Goal: Check status

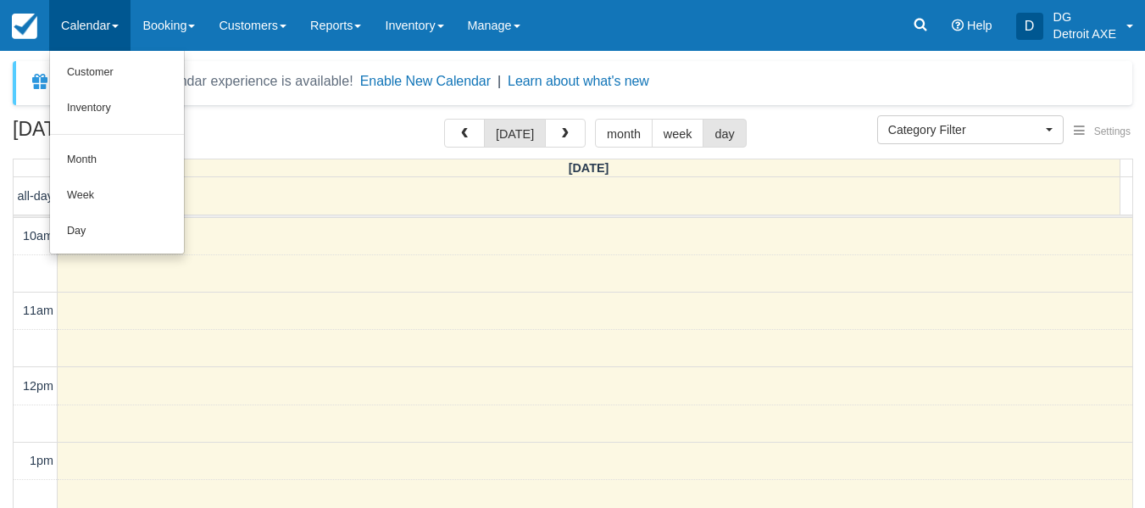
select select
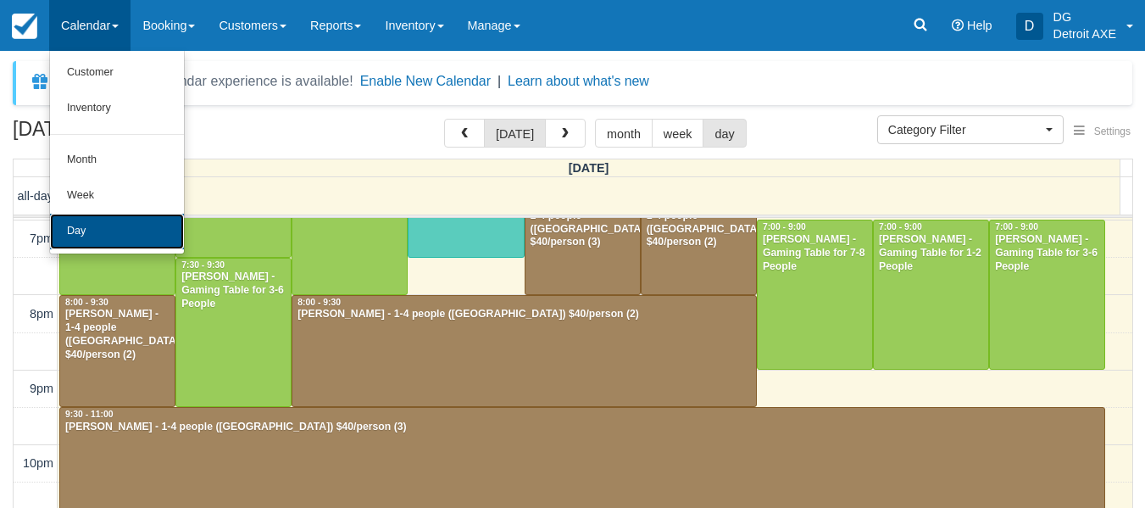
click at [104, 226] on link "Day" at bounding box center [117, 232] width 134 height 36
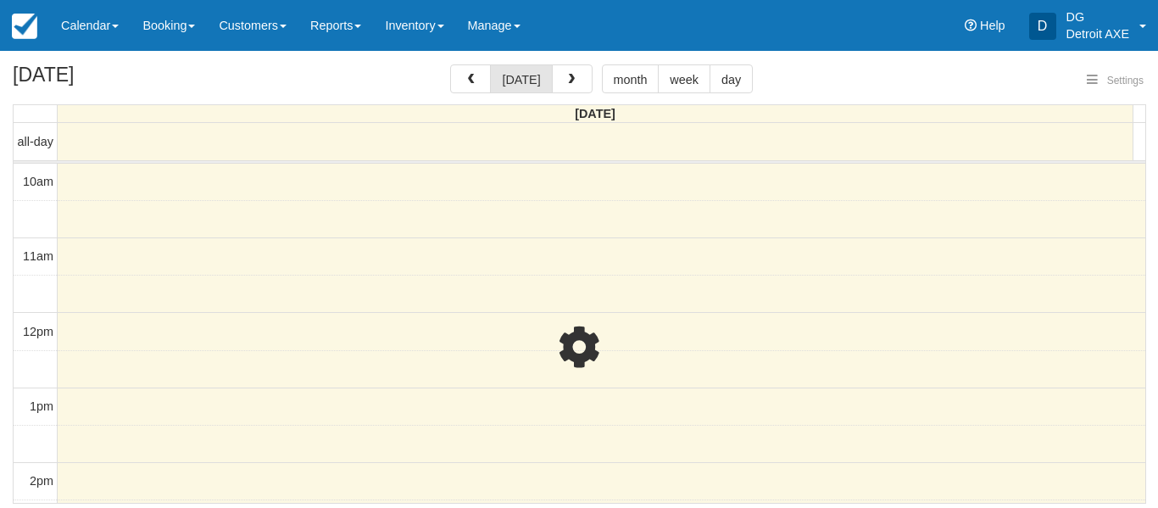
select select
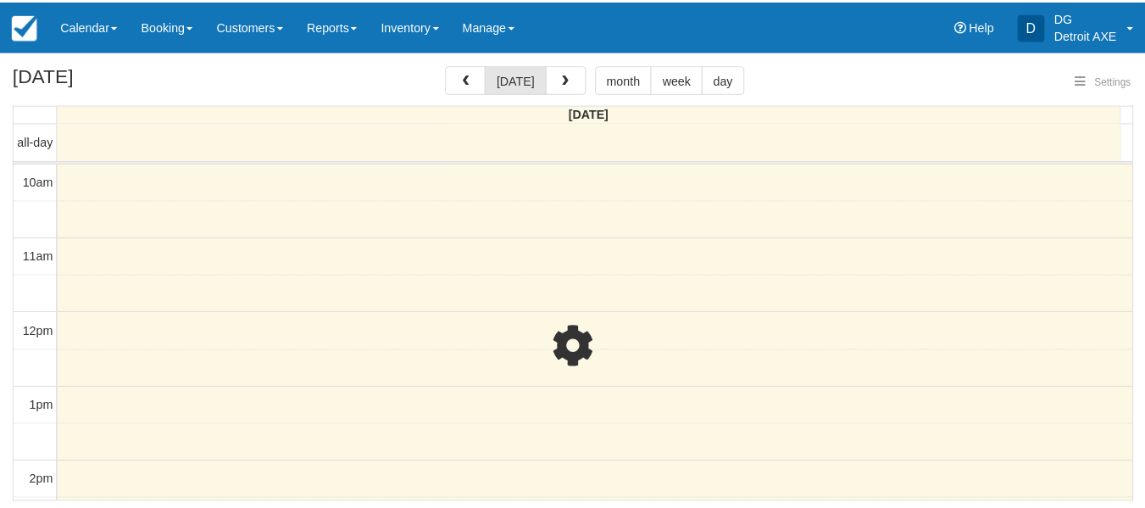
scroll to position [525, 0]
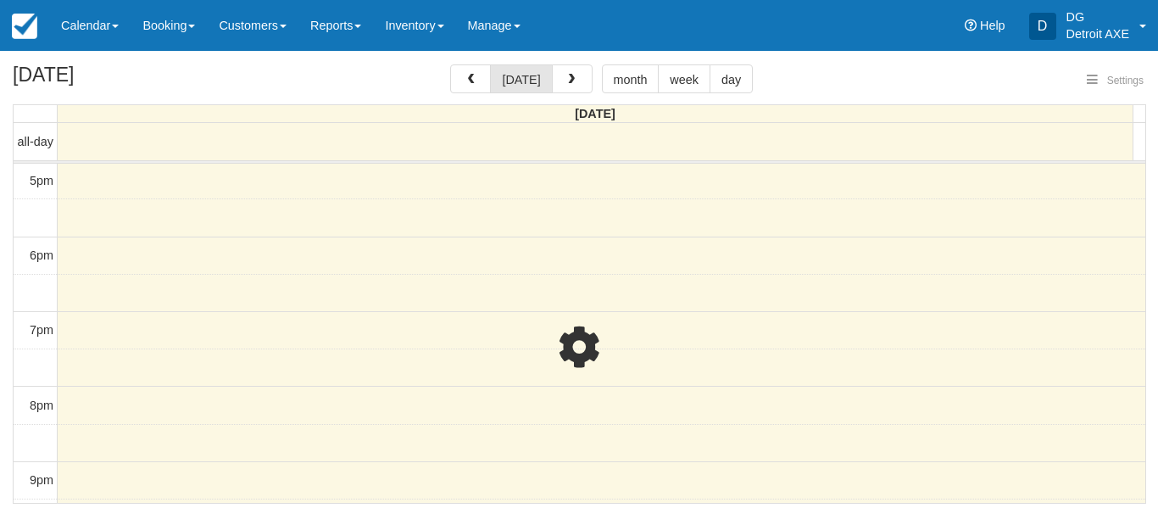
select select
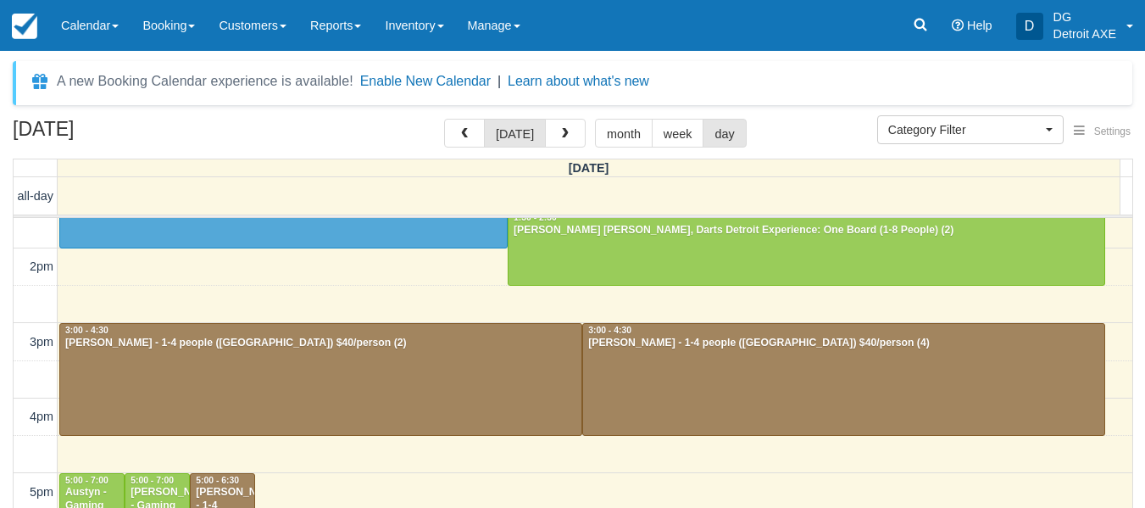
scroll to position [268, 0]
click at [544, 263] on div at bounding box center [807, 248] width 596 height 73
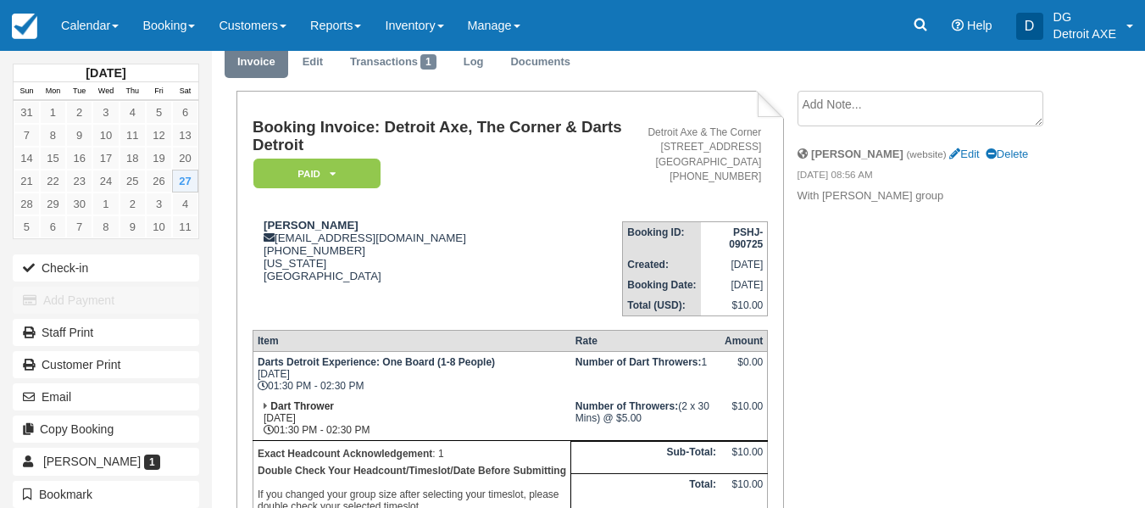
scroll to position [63, 0]
